Goal: Task Accomplishment & Management: Manage account settings

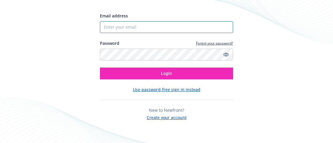
click at [189, 25] on input "Email address" at bounding box center [166, 27] width 133 height 12
type input "[EMAIL_ADDRESS][DOMAIN_NAME]"
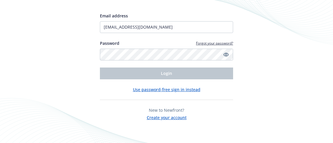
click at [201, 44] on link "Forgot your password?" at bounding box center [214, 43] width 37 height 5
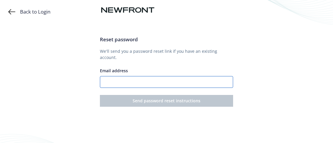
click at [157, 76] on input "Email address" at bounding box center [166, 82] width 133 height 12
type input "Mandykfanchin@gmail.com"
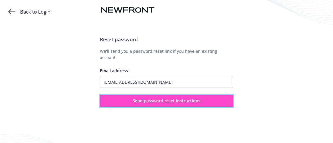
click at [159, 98] on span "Send password reset instructions" at bounding box center [167, 101] width 68 height 6
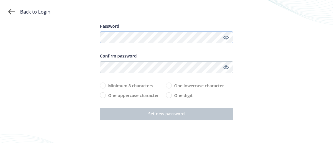
click at [93, 39] on div "Back to Login Password Confirm password Minimum 8 characters One uppercase char…" at bounding box center [166, 71] width 333 height 143
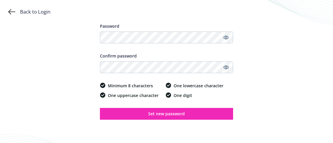
click at [226, 66] on icon "Show password" at bounding box center [225, 67] width 5 height 4
click at [226, 37] on icon "Show password" at bounding box center [225, 37] width 5 height 5
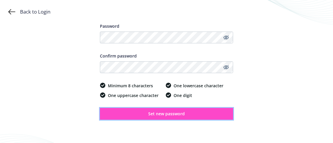
click at [166, 113] on span "Set new password" at bounding box center [166, 114] width 37 height 6
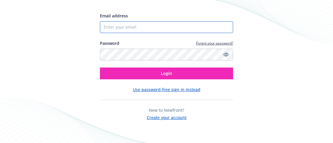
type input "[EMAIL_ADDRESS][DOMAIN_NAME]"
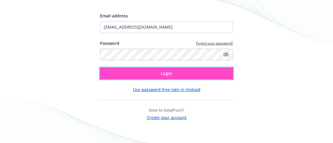
click at [167, 72] on span "Login" at bounding box center [166, 73] width 11 height 6
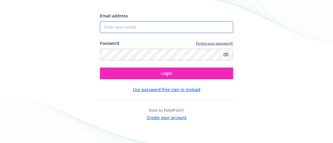
click at [140, 31] on input "Email address" at bounding box center [166, 27] width 133 height 12
type input "Mandykfanchin@gmail.com"
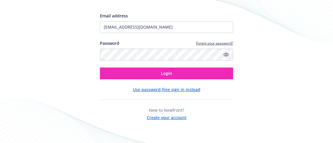
click at [226, 53] on icon "Show password" at bounding box center [225, 54] width 5 height 5
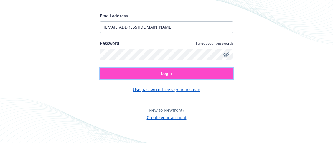
click at [161, 74] on span "Login" at bounding box center [166, 73] width 11 height 6
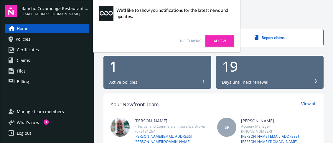
click at [190, 40] on link "No, thanks" at bounding box center [190, 40] width 21 height 5
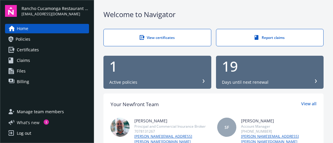
click at [30, 122] on span "What ' s new" at bounding box center [28, 122] width 23 height 6
click at [23, 39] on span "Policies" at bounding box center [23, 38] width 15 height 9
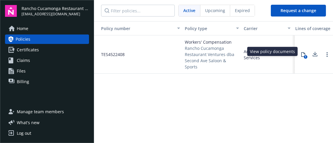
click at [304, 52] on icon at bounding box center [303, 54] width 5 height 5
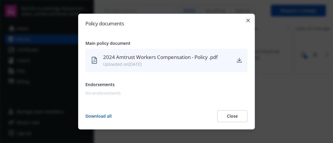
click at [240, 117] on button "Close" at bounding box center [232, 116] width 30 height 12
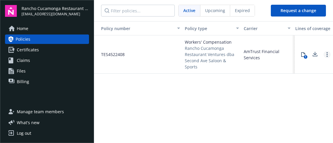
click at [327, 54] on circle "Open options" at bounding box center [327, 54] width 1 height 1
click at [185, 88] on div "Policy number Policy type Carrier Lines of coverage Start date End date Total c…" at bounding box center [213, 81] width 239 height 121
click at [19, 70] on span "Files" at bounding box center [21, 70] width 9 height 9
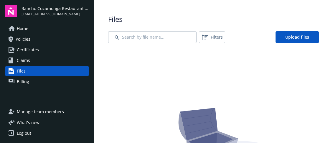
click at [19, 27] on span "Home" at bounding box center [22, 28] width 11 height 9
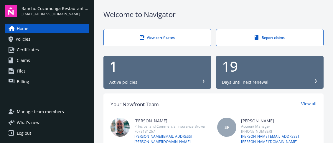
scroll to position [59, 0]
